Goal: Navigation & Orientation: Find specific page/section

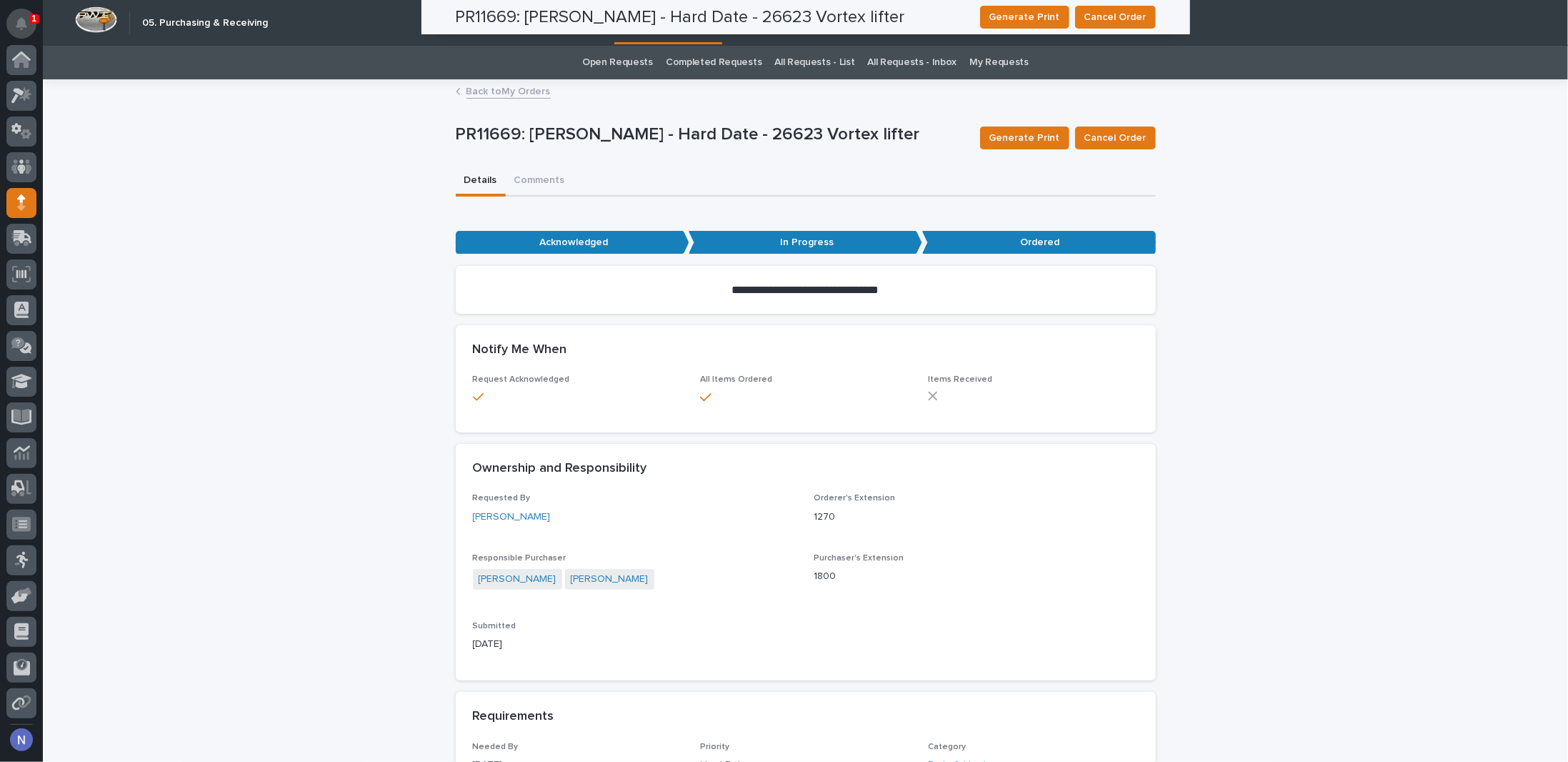
scroll to position [35, 0]
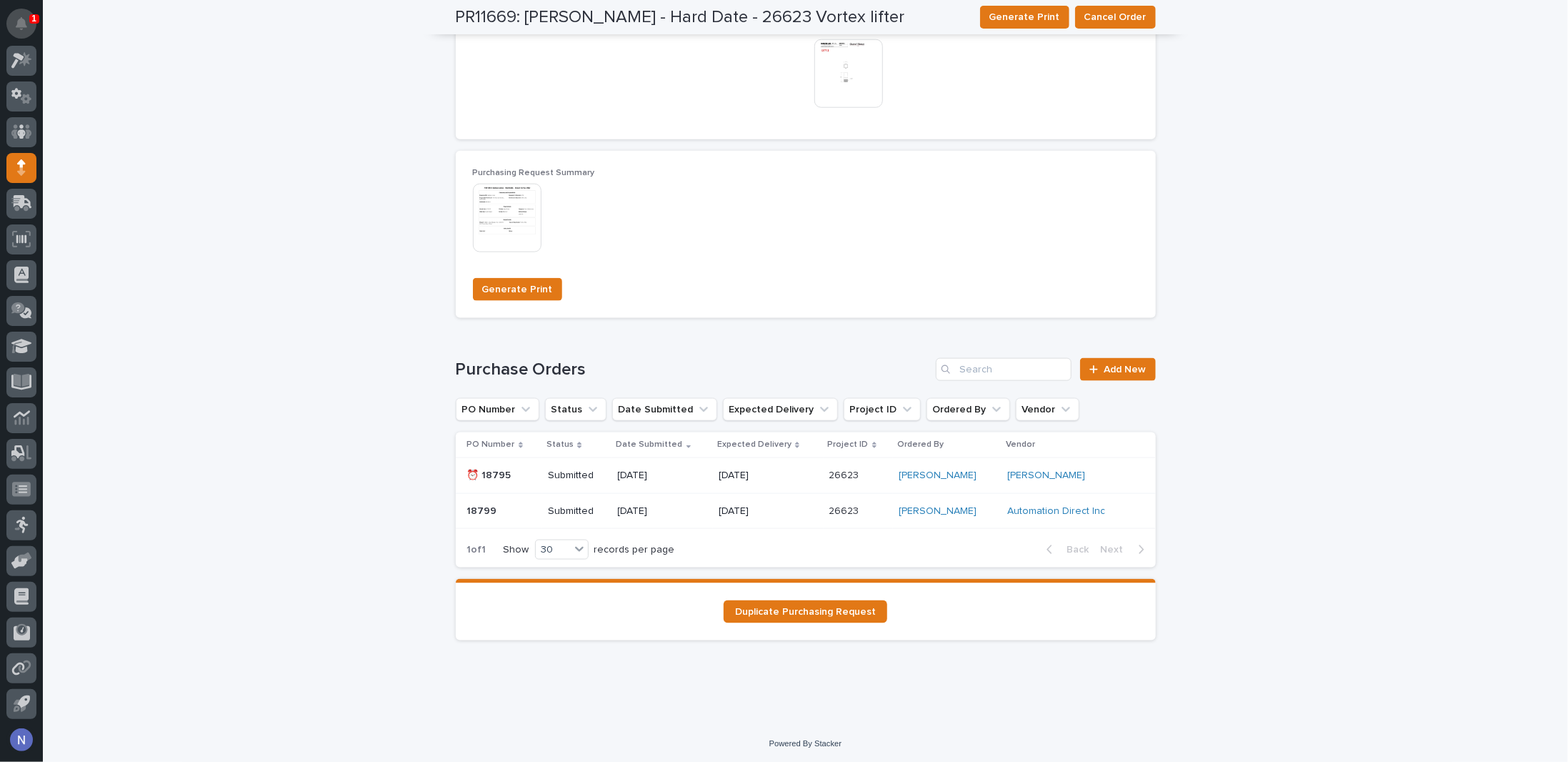
click at [18, 26] on icon "Notifications" at bounding box center [21, 24] width 11 height 13
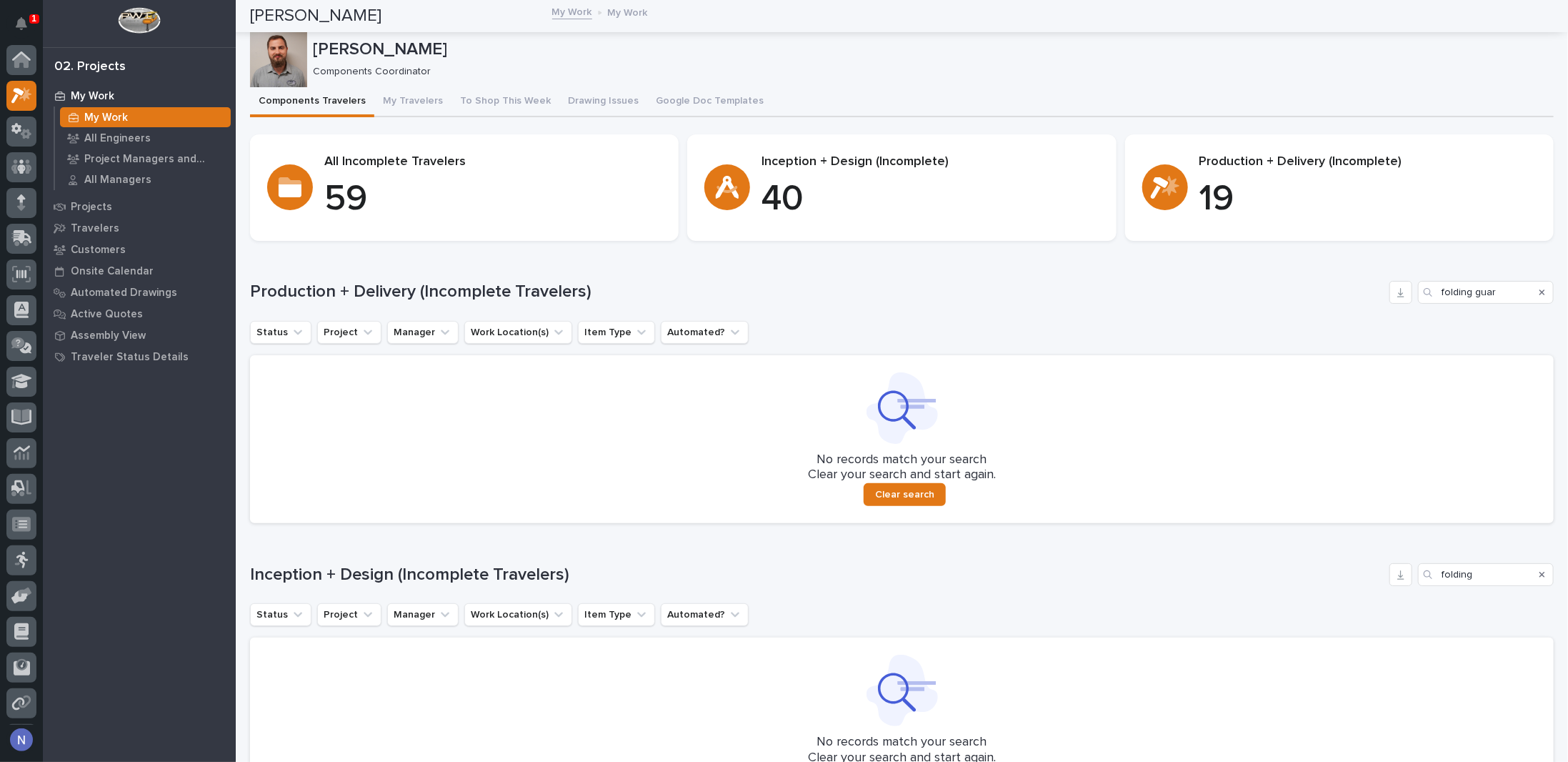
scroll to position [35, 0]
